Goal: Task Accomplishment & Management: Complete application form

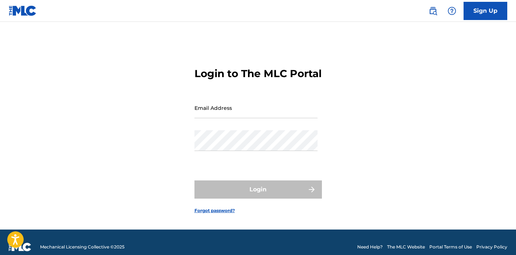
click at [220, 118] on input "Email Address" at bounding box center [255, 108] width 123 height 21
type input "[EMAIL_ADDRESS][DOMAIN_NAME]"
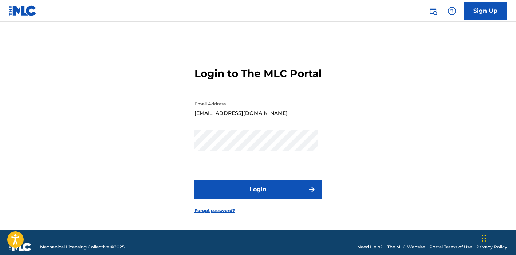
click at [257, 194] on button "Login" at bounding box center [257, 189] width 127 height 18
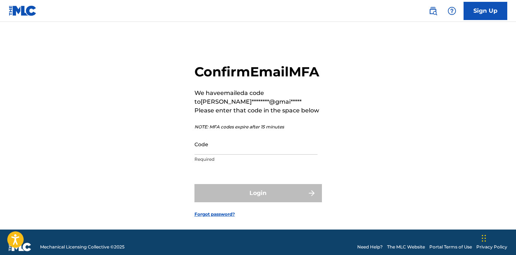
click at [223, 155] on input "Code" at bounding box center [255, 144] width 123 height 21
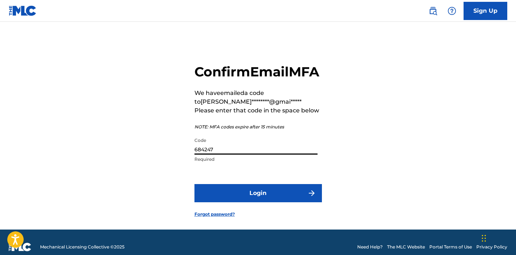
type input "684247"
click at [238, 202] on button "Login" at bounding box center [257, 193] width 127 height 18
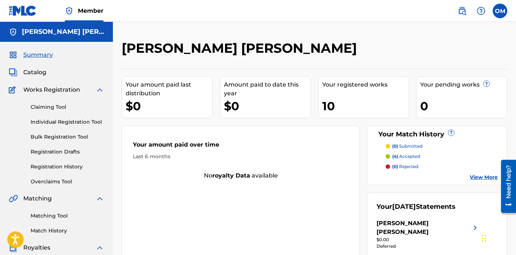
click at [32, 73] on span "Catalog" at bounding box center [34, 72] width 23 height 9
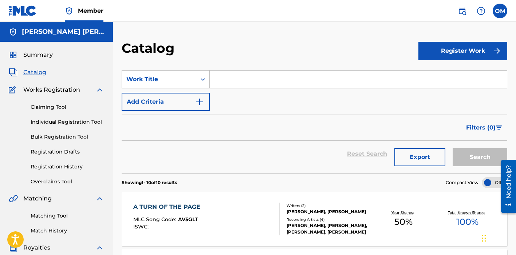
click at [442, 53] on button "Register Work" at bounding box center [462, 51] width 89 height 18
click at [442, 77] on link "Individual" at bounding box center [462, 74] width 89 height 17
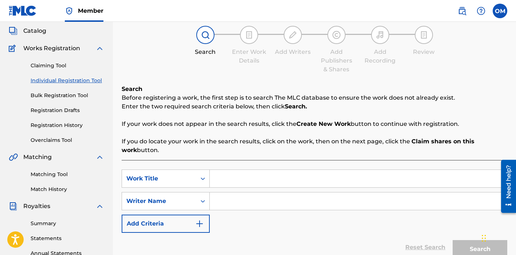
scroll to position [53, 0]
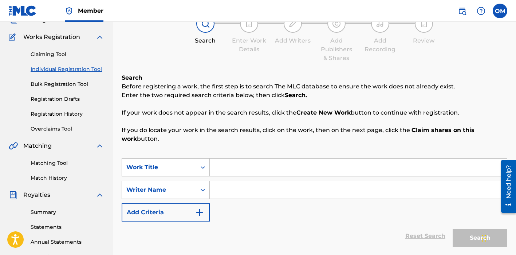
click at [235, 166] on input "Search Form" at bounding box center [358, 167] width 297 height 17
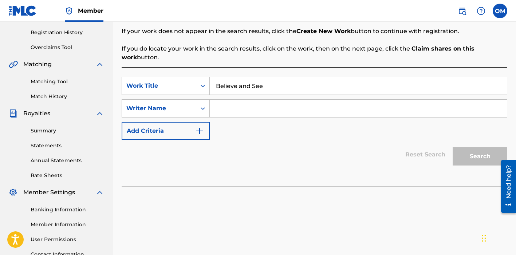
scroll to position [146, 0]
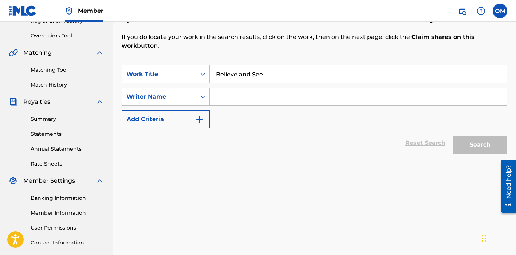
type input "Believe and See"
click at [240, 128] on div "Reset Search Search" at bounding box center [314, 142] width 385 height 29
click at [364, 142] on div "Reset Search Search" at bounding box center [314, 142] width 385 height 29
click at [245, 94] on input "Search Form" at bounding box center [358, 96] width 297 height 17
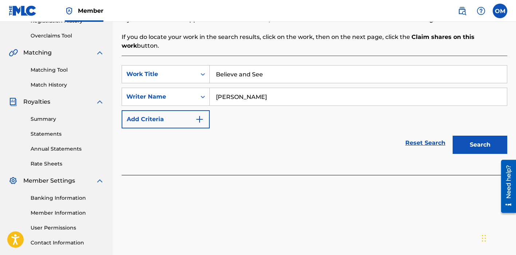
type input "[PERSON_NAME]"
click at [283, 133] on div "Reset Search Search" at bounding box center [314, 142] width 385 height 29
click at [476, 146] on button "Search" at bounding box center [479, 145] width 55 height 18
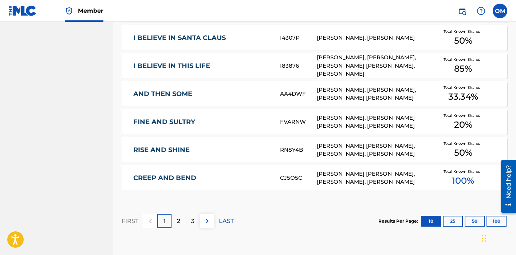
scroll to position [498, 0]
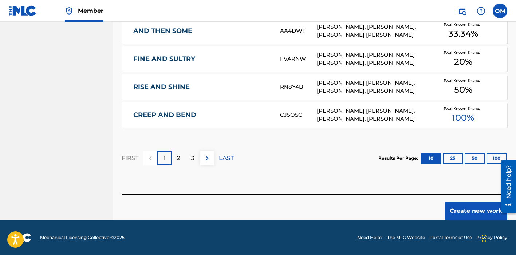
click at [483, 206] on button "Create new work" at bounding box center [475, 211] width 63 height 18
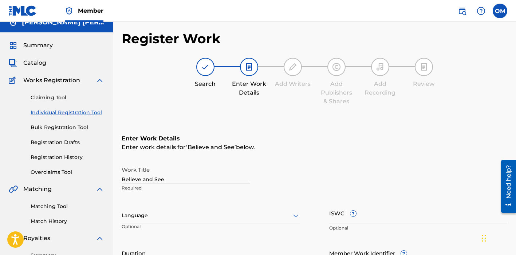
scroll to position [15, 0]
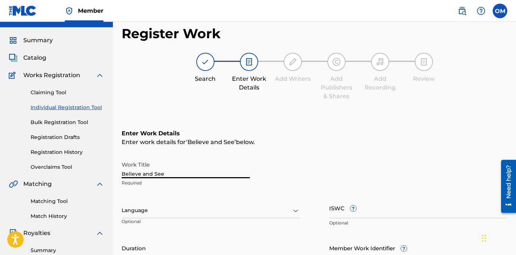
click at [144, 175] on input "Believe and See" at bounding box center [186, 168] width 128 height 21
type input "Believe And See"
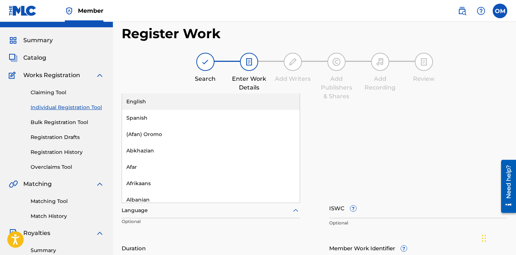
click at [196, 210] on div at bounding box center [211, 210] width 178 height 9
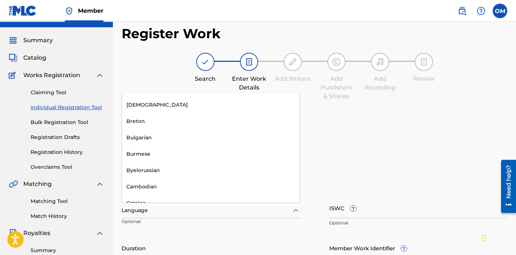
scroll to position [0, 0]
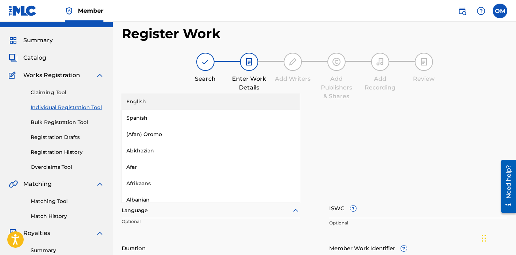
click at [154, 103] on div "English" at bounding box center [211, 102] width 178 height 16
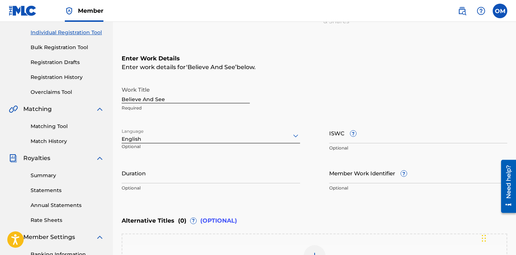
scroll to position [101, 0]
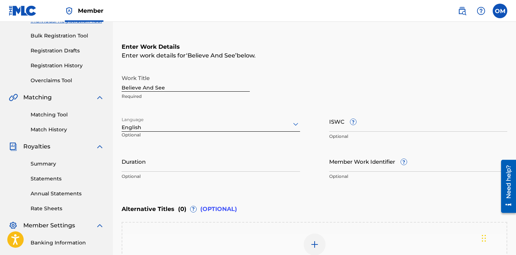
click at [169, 163] on input "Duration" at bounding box center [211, 161] width 178 height 21
type input "02:42"
click at [345, 187] on div "Enter Work Details Enter work details for ‘ Believe And See ’ below. Work Title…" at bounding box center [314, 113] width 385 height 176
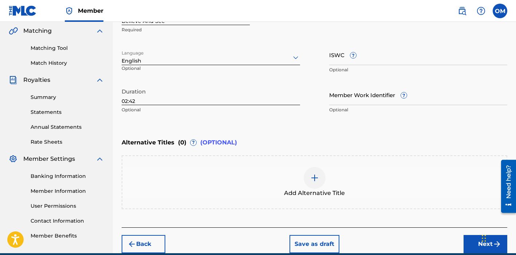
scroll to position [178, 0]
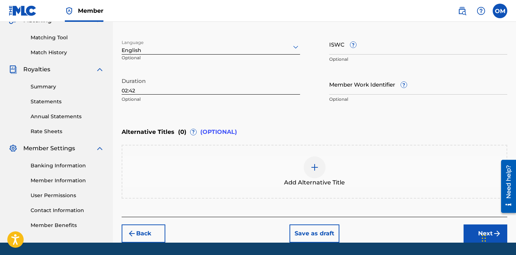
click at [311, 162] on div at bounding box center [314, 167] width 22 height 22
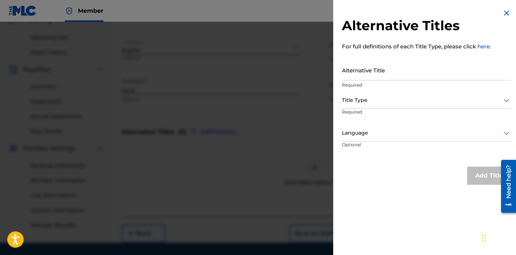
click at [503, 10] on img at bounding box center [506, 13] width 9 height 9
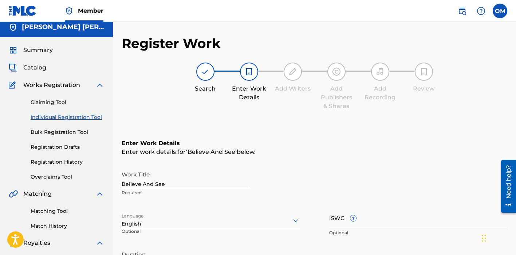
scroll to position [0, 0]
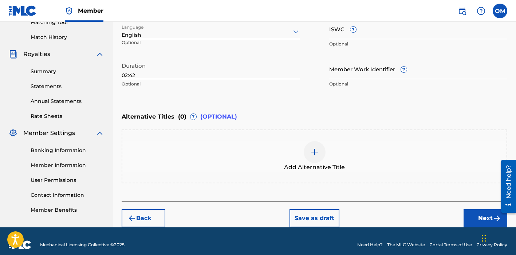
click at [473, 213] on button "Next" at bounding box center [485, 218] width 44 height 18
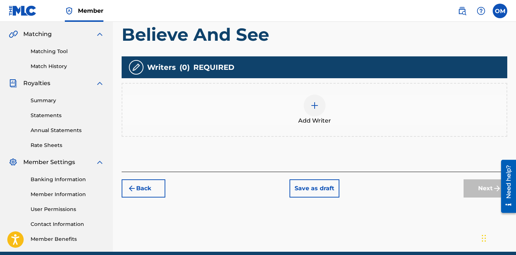
scroll to position [154, 0]
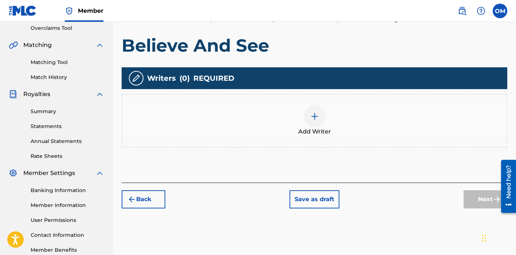
click at [311, 114] on img at bounding box center [314, 116] width 9 height 9
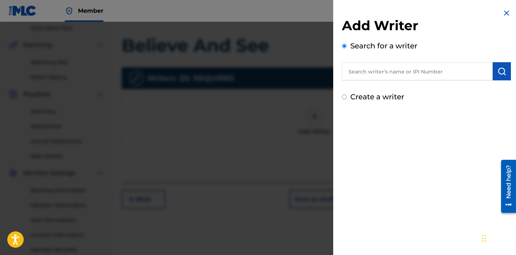
click at [362, 72] on input "text" at bounding box center [417, 71] width 151 height 18
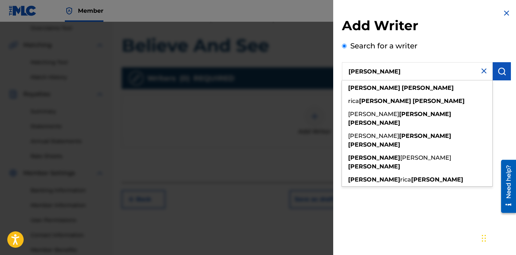
type input "[PERSON_NAME]"
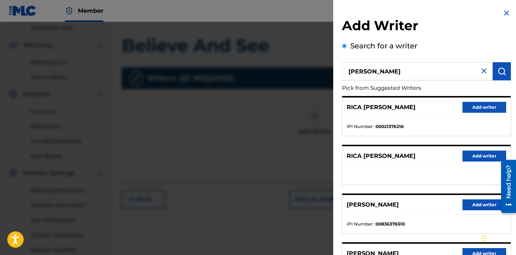
drag, startPoint x: 391, startPoint y: 72, endPoint x: 318, endPoint y: 75, distance: 73.9
click at [318, 75] on div "Add Writer Search for a writer [PERSON_NAME] Pick from Suggested Writers RICA […" at bounding box center [258, 138] width 516 height 233
drag, startPoint x: 388, startPoint y: 73, endPoint x: 340, endPoint y: 71, distance: 48.4
click at [340, 71] on div "Add Writer Search for a writer [PERSON_NAME] Pick from Suggested Writers RICA […" at bounding box center [426, 188] width 186 height 377
click at [242, 126] on div at bounding box center [258, 149] width 516 height 255
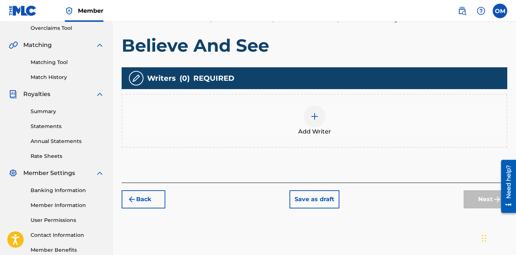
click at [311, 116] on img at bounding box center [314, 116] width 9 height 9
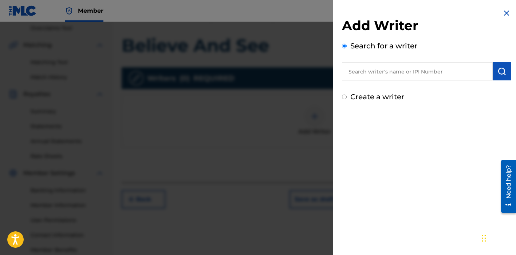
click at [400, 71] on input "text" at bounding box center [417, 71] width 151 height 18
paste input "1237347846"
click at [497, 69] on img "submit" at bounding box center [501, 71] width 9 height 9
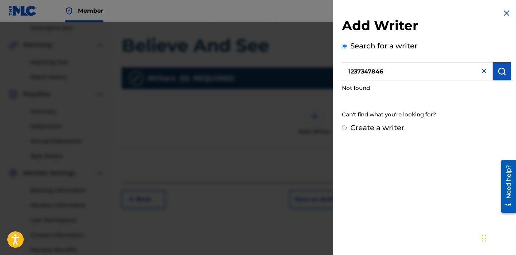
click at [349, 71] on input "1237347846" at bounding box center [417, 71] width 151 height 18
type input "01237347846"
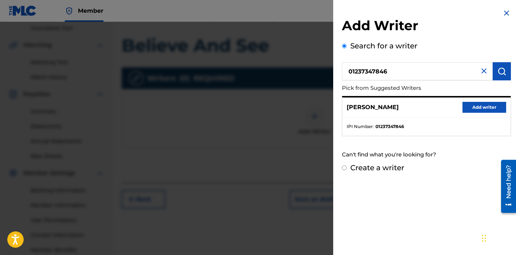
click at [470, 101] on div "[PERSON_NAME] Add writer" at bounding box center [426, 108] width 168 height 20
click at [471, 104] on button "Add writer" at bounding box center [484, 107] width 44 height 11
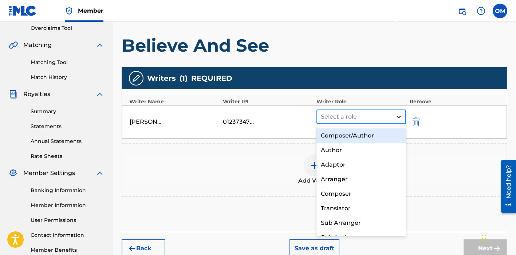
click at [398, 118] on icon at bounding box center [398, 117] width 4 height 3
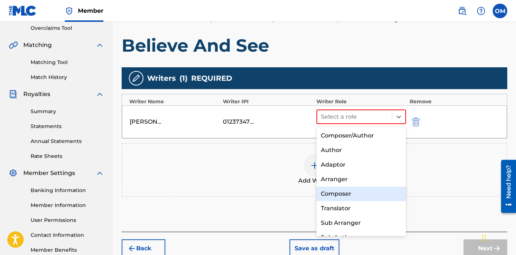
click at [346, 196] on div "Composer" at bounding box center [361, 194] width 90 height 15
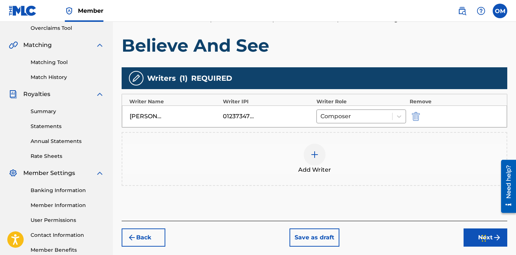
click at [313, 157] on img at bounding box center [314, 154] width 9 height 9
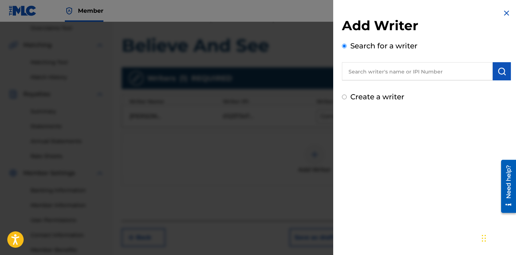
click at [377, 71] on input "text" at bounding box center [417, 71] width 151 height 18
type input "o"
paste input "1237365256"
type input "01237365256"
click at [497, 71] on img "submit" at bounding box center [501, 71] width 9 height 9
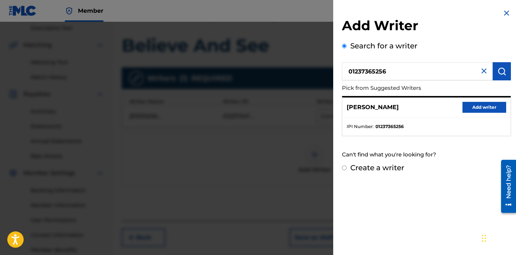
click at [469, 108] on button "Add writer" at bounding box center [484, 107] width 44 height 11
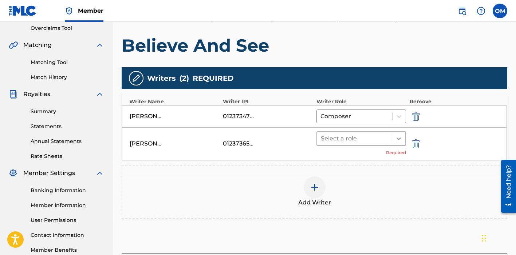
click at [397, 142] on div at bounding box center [398, 138] width 13 height 13
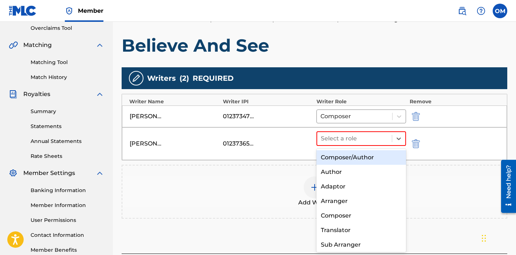
click at [356, 157] on div "Composer/Author" at bounding box center [361, 157] width 90 height 15
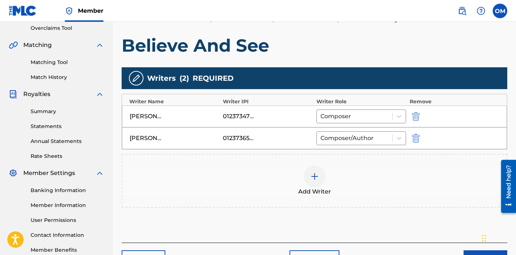
click at [316, 173] on img at bounding box center [314, 176] width 9 height 9
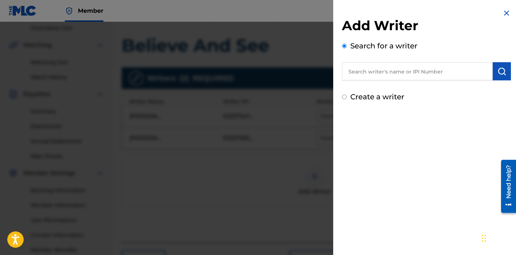
click at [406, 71] on input "text" at bounding box center [417, 71] width 151 height 18
paste input "1238230968"
type input "01238230968"
click at [500, 73] on img "submit" at bounding box center [501, 71] width 9 height 9
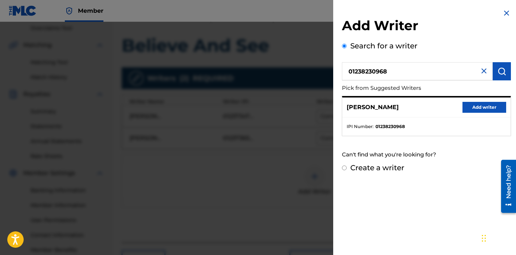
click at [483, 103] on button "Add writer" at bounding box center [484, 107] width 44 height 11
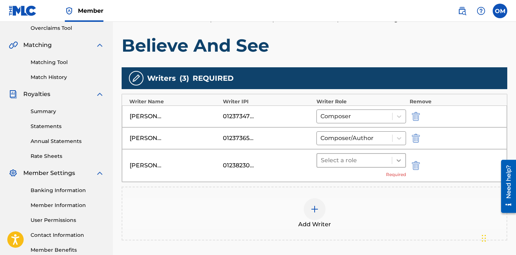
click at [397, 160] on icon at bounding box center [398, 160] width 4 height 3
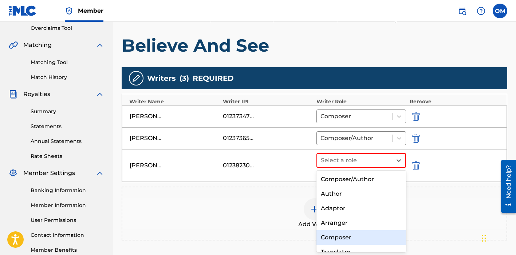
click at [349, 237] on div "Composer" at bounding box center [361, 237] width 90 height 15
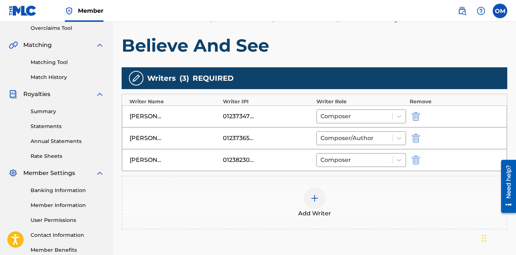
scroll to position [224, 0]
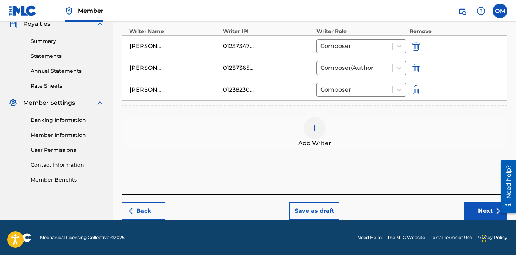
click at [485, 215] on button "Next" at bounding box center [485, 211] width 44 height 18
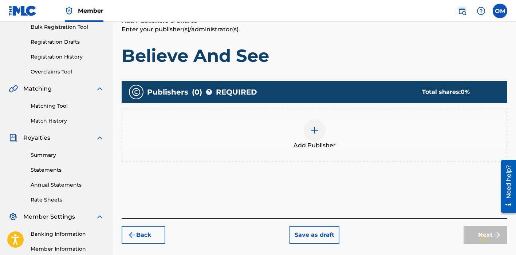
scroll to position [104, 0]
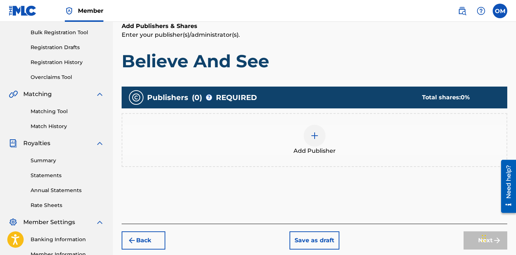
click at [315, 137] on img at bounding box center [314, 135] width 9 height 9
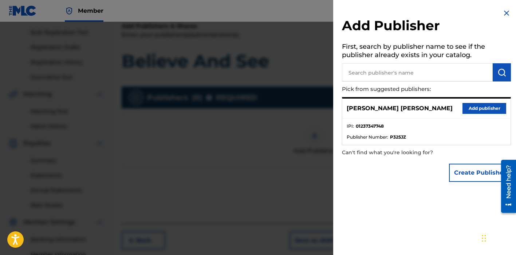
click at [484, 108] on button "Add publisher" at bounding box center [484, 108] width 44 height 11
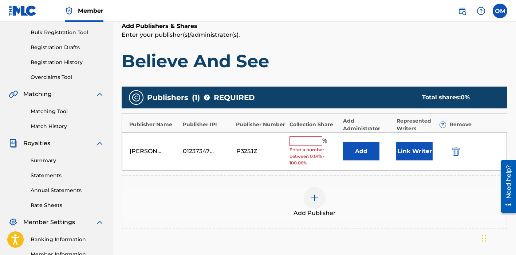
click at [312, 141] on input "text" at bounding box center [305, 140] width 33 height 9
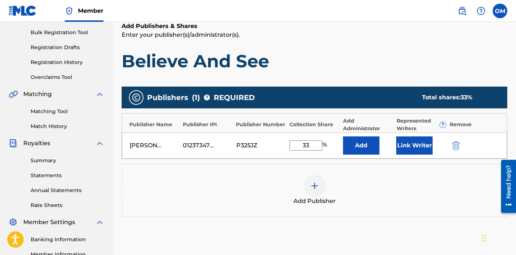
type input "33"
click at [385, 184] on div "Add Publisher" at bounding box center [314, 190] width 384 height 31
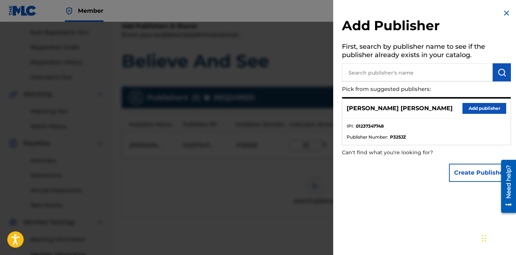
click at [482, 109] on button "Add publisher" at bounding box center [484, 108] width 44 height 11
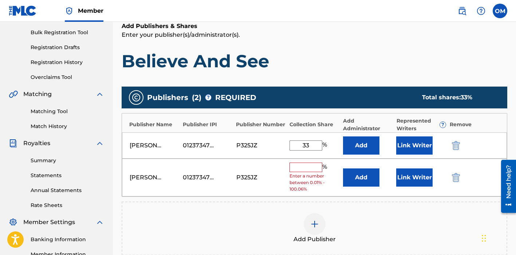
click at [457, 178] on img "submit" at bounding box center [456, 177] width 8 height 9
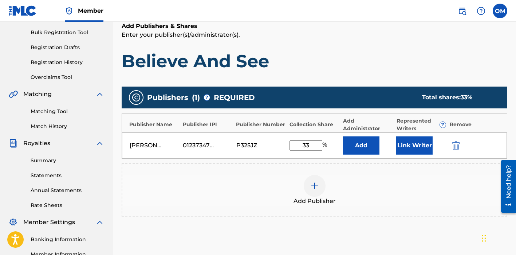
click at [412, 146] on button "Link Writer" at bounding box center [414, 145] width 36 height 18
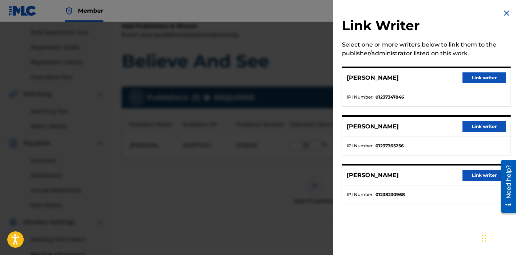
click at [487, 76] on button "Link writer" at bounding box center [484, 77] width 44 height 11
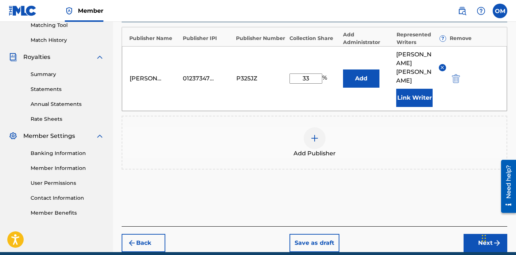
scroll to position [193, 0]
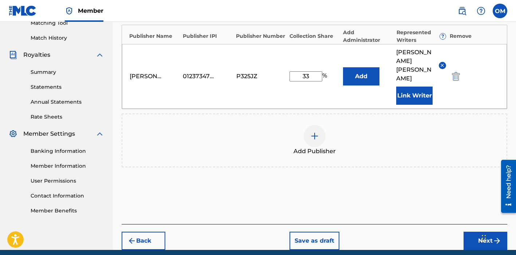
click at [319, 125] on div at bounding box center [314, 136] width 22 height 22
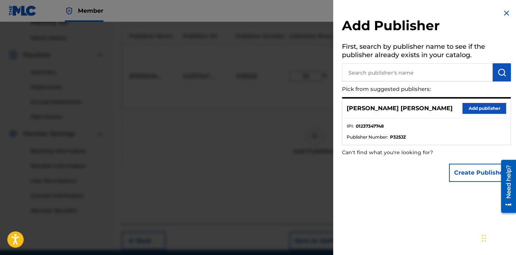
click at [406, 66] on input "text" at bounding box center [417, 72] width 151 height 18
click at [504, 9] on img at bounding box center [506, 13] width 9 height 9
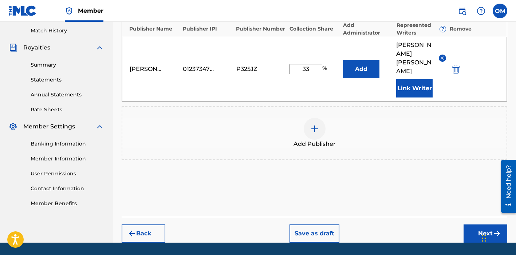
click at [485, 224] on button "Next" at bounding box center [485, 233] width 44 height 18
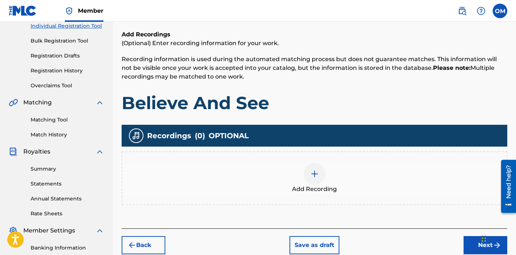
scroll to position [107, 0]
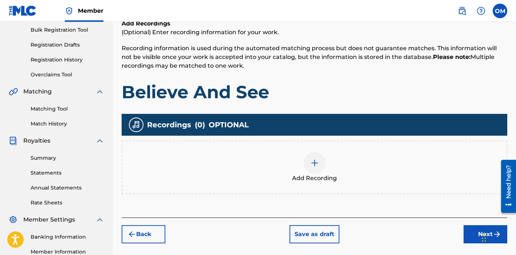
click at [307, 156] on div at bounding box center [314, 163] width 22 height 22
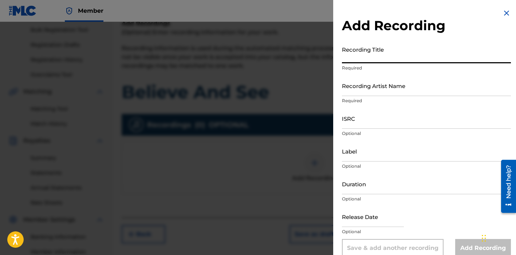
click at [383, 48] on input "Recording Title" at bounding box center [426, 53] width 169 height 21
type input "Believe And See"
click at [381, 87] on input "Recording Artist Name" at bounding box center [426, 85] width 169 height 21
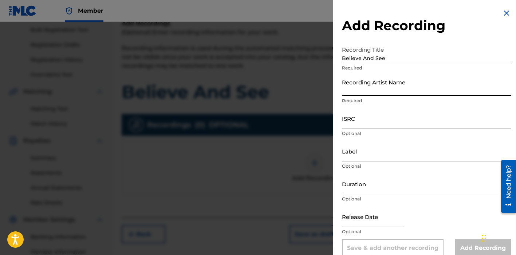
type input "Vandalia"
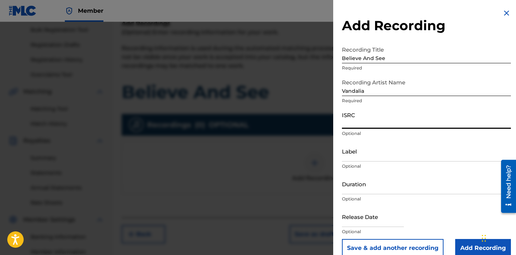
click at [370, 115] on input "ISRC" at bounding box center [426, 118] width 169 height 21
paste input "1238230968"
type input "1238230968"
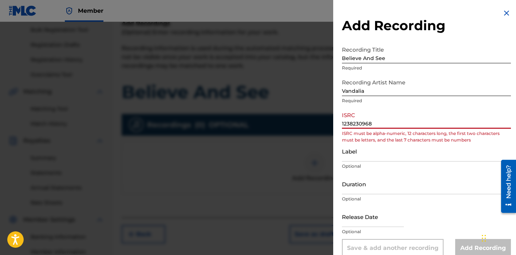
drag, startPoint x: 375, startPoint y: 122, endPoint x: 330, endPoint y: 123, distance: 44.8
click at [330, 123] on div "Add Recording Recording Title Believe And See Required Recording Artist Name [P…" at bounding box center [258, 138] width 516 height 233
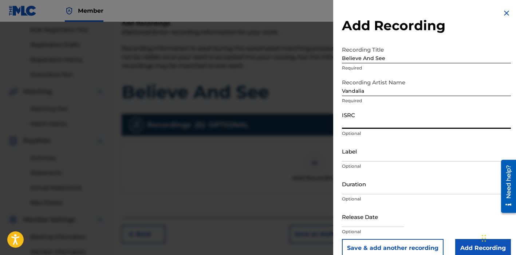
paste input "QZWFK2507720"
type input "QZWFK2507720"
click at [380, 157] on input "Label" at bounding box center [426, 151] width 169 height 21
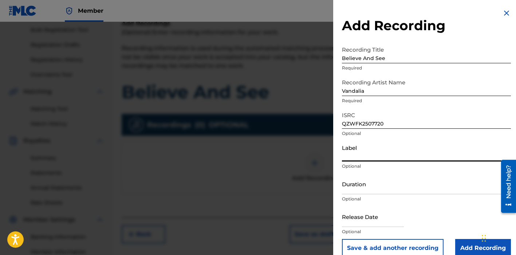
type input "DreamScheme Records"
click at [378, 185] on input "Duration" at bounding box center [426, 184] width 169 height 21
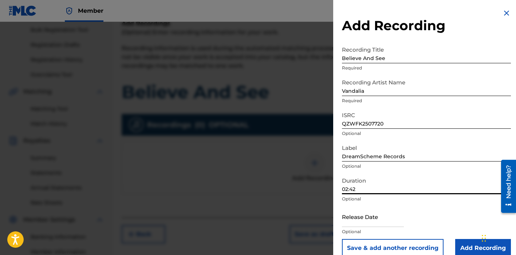
type input "02:42"
select select "7"
select select "2025"
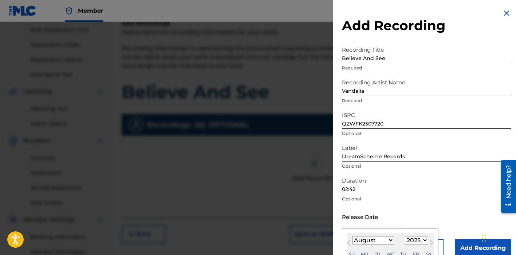
click at [382, 218] on input "text" at bounding box center [373, 216] width 62 height 21
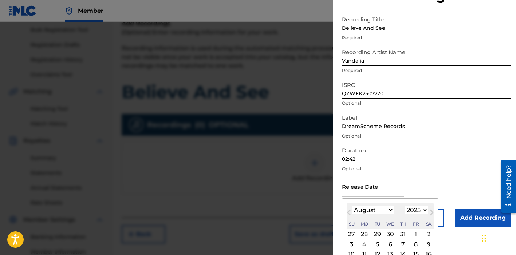
scroll to position [33, 0]
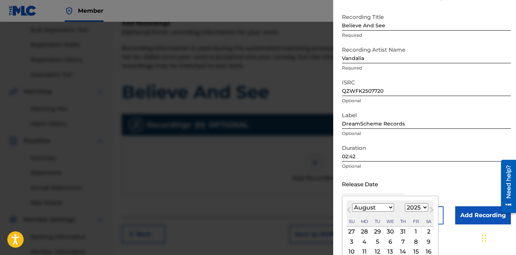
click at [413, 230] on div "1" at bounding box center [415, 231] width 9 height 9
type input "[DATE]"
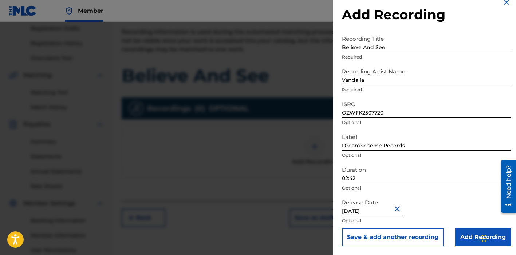
scroll to position [126, 0]
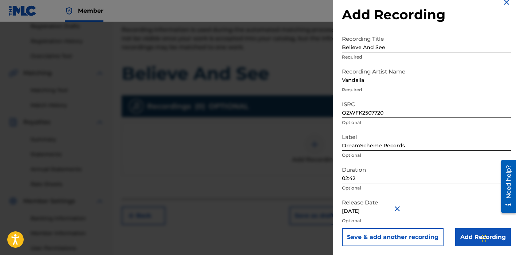
click at [471, 236] on input "Add Recording" at bounding box center [483, 237] width 56 height 18
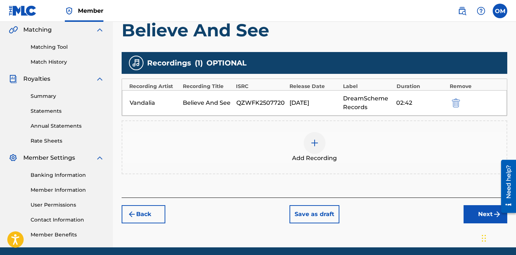
scroll to position [196, 0]
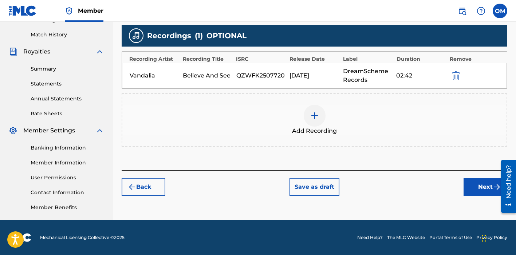
click at [477, 186] on button "Next" at bounding box center [485, 187] width 44 height 18
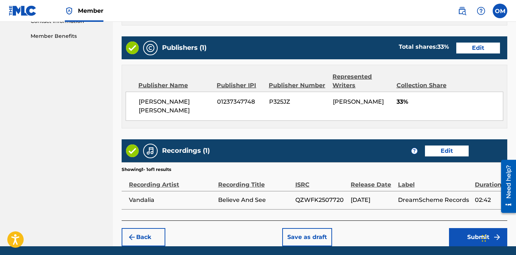
scroll to position [384, 0]
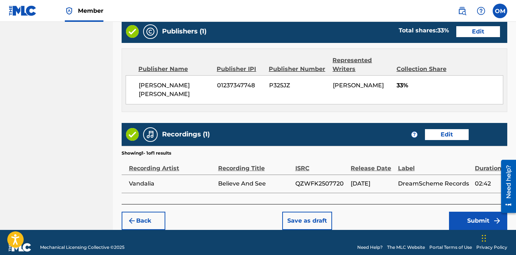
click at [462, 212] on button "Submit" at bounding box center [478, 221] width 58 height 18
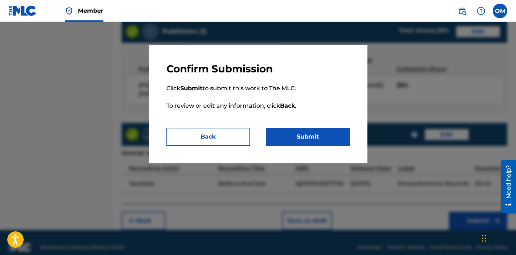
click at [318, 130] on button "Submit" at bounding box center [308, 137] width 84 height 18
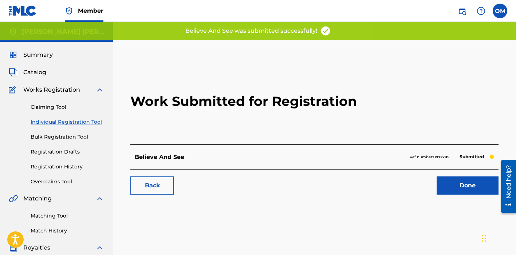
click at [474, 180] on link "Done" at bounding box center [467, 185] width 62 height 18
